Goal: Information Seeking & Learning: Learn about a topic

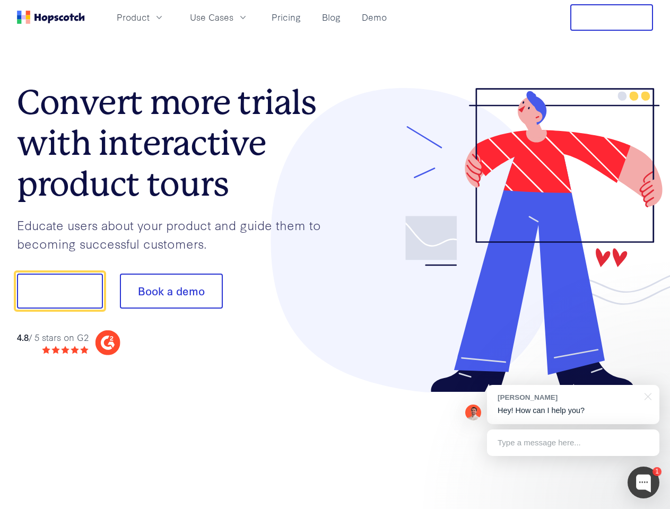
click at [335, 254] on div at bounding box center [494, 240] width 318 height 305
click at [149, 17] on span "Product" at bounding box center [133, 17] width 33 height 13
click at [233, 17] on span "Use Cases" at bounding box center [211, 17] width 43 height 13
click at [611, 17] on button "Free Trial" at bounding box center [611, 17] width 83 height 27
click at [59, 291] on button "Show me!" at bounding box center [60, 291] width 86 height 35
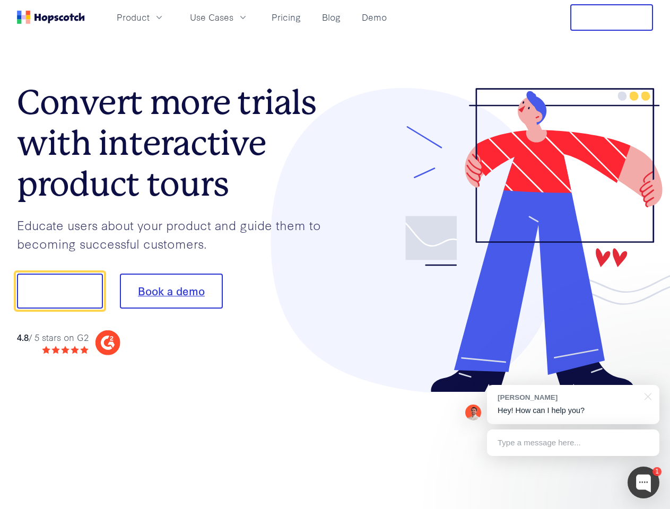
click at [171, 291] on button "Book a demo" at bounding box center [171, 291] width 103 height 35
click at [643, 482] on div at bounding box center [643, 483] width 32 height 32
click at [573, 404] on div "[PERSON_NAME] Hey! How can I help you?" at bounding box center [573, 404] width 172 height 39
click at [646, 395] on div at bounding box center [645, 396] width 27 height 22
click at [573, 443] on div at bounding box center [559, 290] width 199 height 354
